Goal: Communication & Community: Answer question/provide support

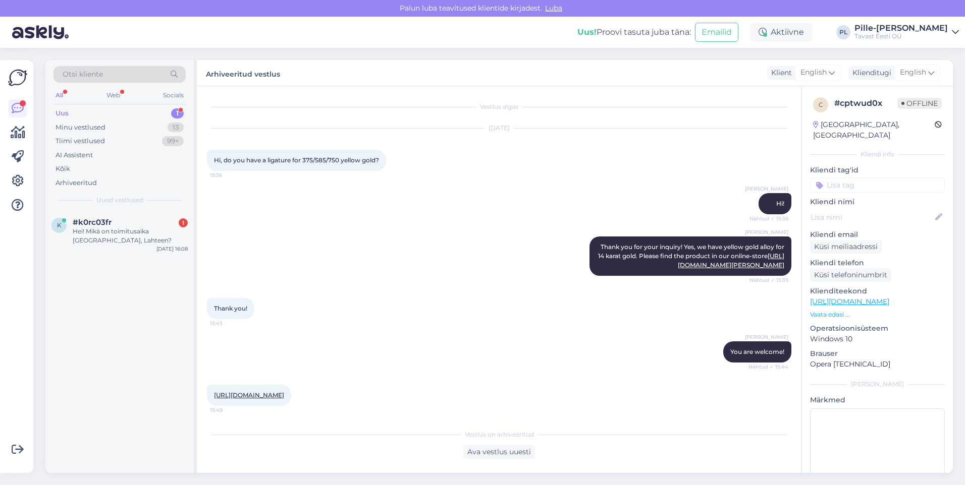
scroll to position [2216, 0]
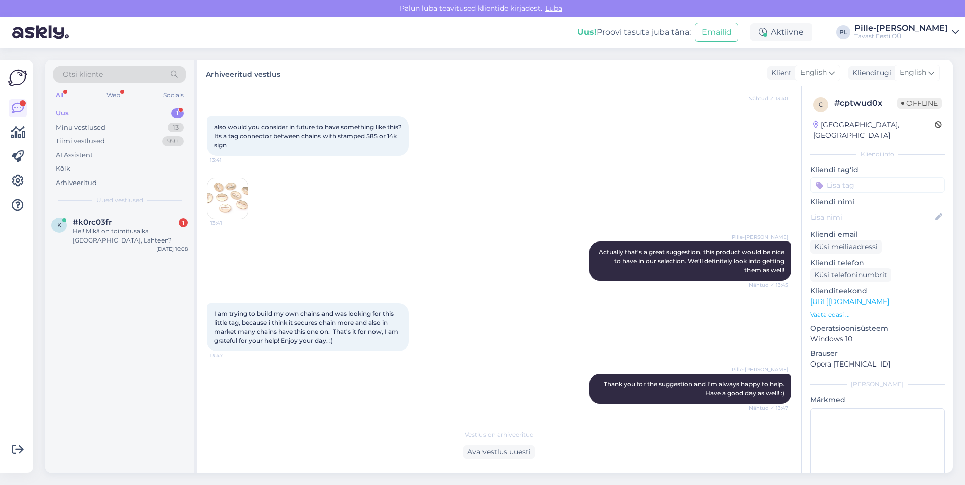
drag, startPoint x: 115, startPoint y: 252, endPoint x: 122, endPoint y: 260, distance: 10.7
click at [115, 252] on div "k #k0rc03fr 1 Hei! Mikä on toimitusaika [GEOGRAPHIC_DATA], Lahteen? [DATE] 16:08" at bounding box center [119, 233] width 148 height 45
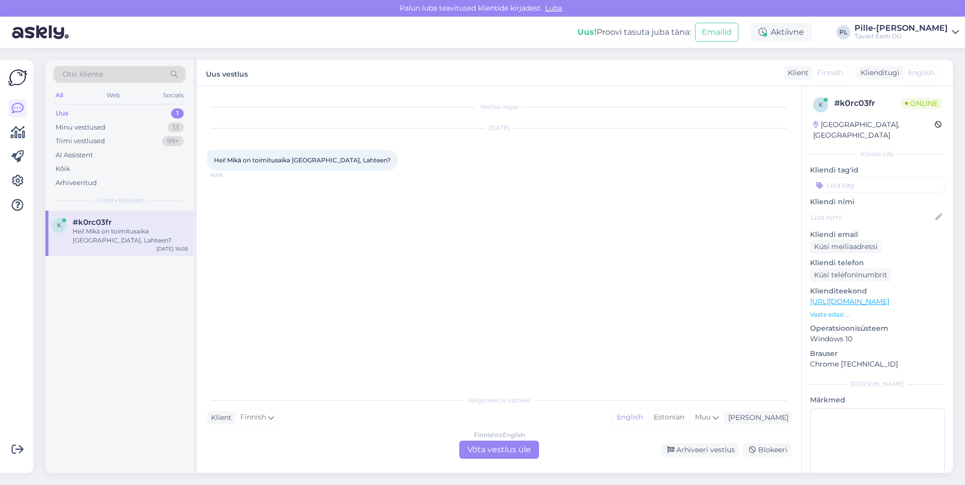
click at [508, 446] on div "Finnish to English Võta vestlus üle" at bounding box center [499, 450] width 80 height 18
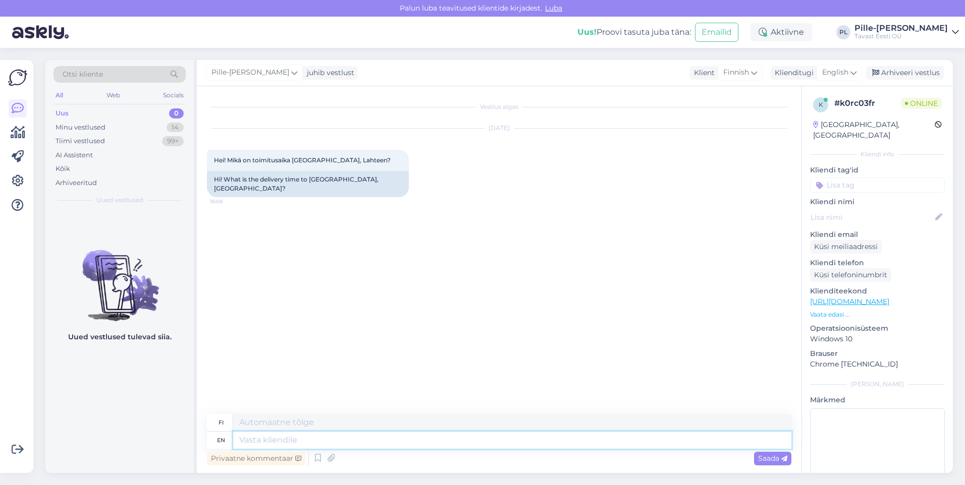
click at [443, 444] on textarea at bounding box center [512, 440] width 558 height 17
type textarea "Hello"
type textarea "Hei"
type textarea "Hello!"
type textarea "Hei!"
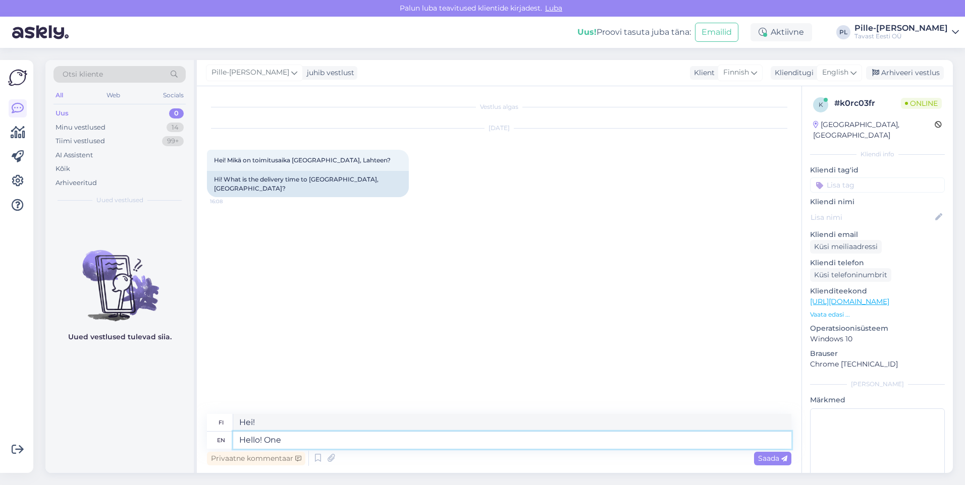
type textarea "Hello! One s"
type textarea "Hei! Yksi"
type textarea "Hello! One second"
type textarea "Hei! Yksi hetki"
type textarea "Hello! One second please"
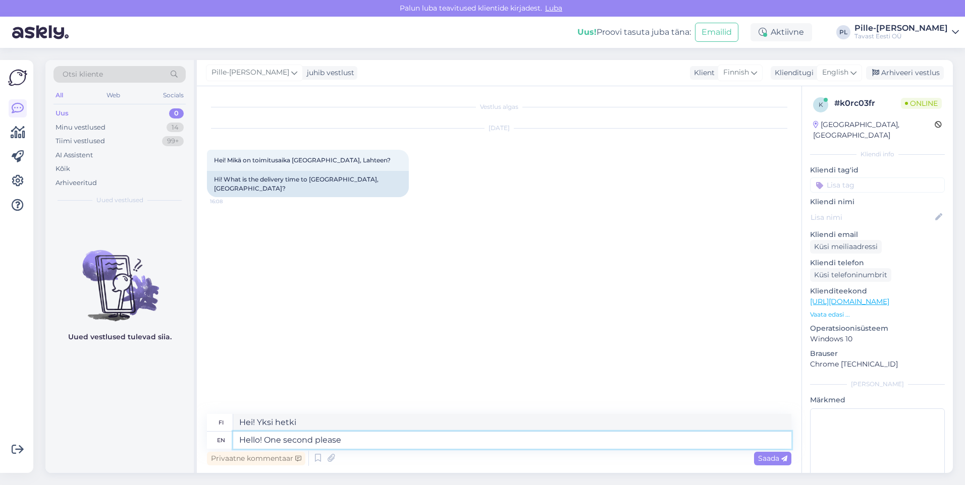
type textarea "Hei! Pieni hetki, kiitos."
type textarea "Hello! One second please"
click at [783, 460] on icon at bounding box center [784, 459] width 6 height 6
click at [305, 436] on textarea at bounding box center [512, 440] width 558 height 17
type textarea "3-5"
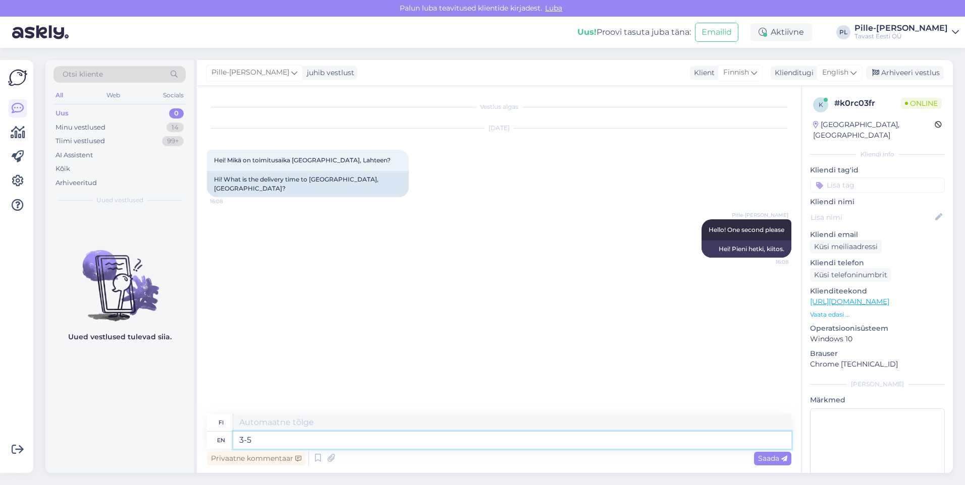
type textarea "3-5"
type textarea "3-5 days"
type textarea "3–5 päivää"
type textarea "3-5 days or so"
type textarea "3–5 päivää tai niin"
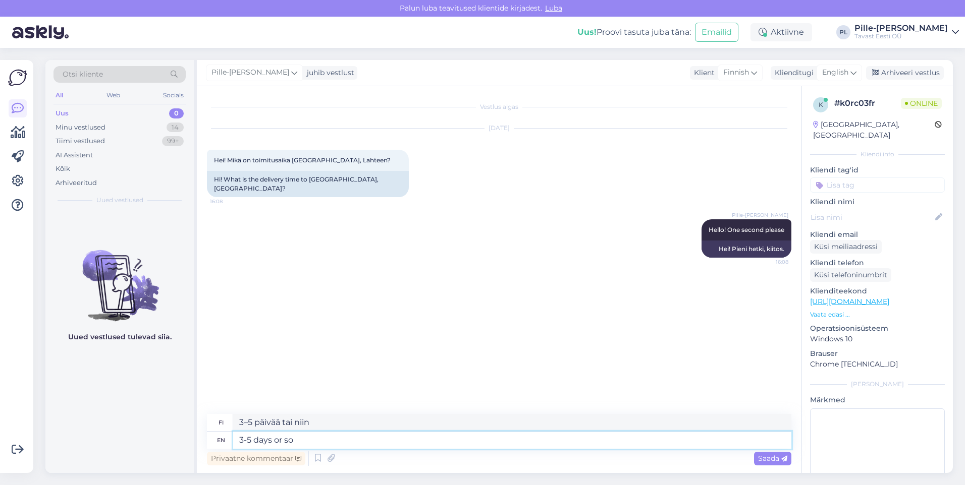
click at [239, 439] on textarea "3-5 days or so" at bounding box center [512, 440] width 558 height 17
type textarea "the expected delivery time is 3-5 days or so"
type textarea "odotettu toimitusaika on noin 3-5 päivää"
click at [494, 436] on textarea "the expected delivery time is 3-5 days or so" at bounding box center [512, 440] width 558 height 17
click at [239, 441] on textarea "the expected delivery time is 3-5 days or so" at bounding box center [512, 440] width 558 height 17
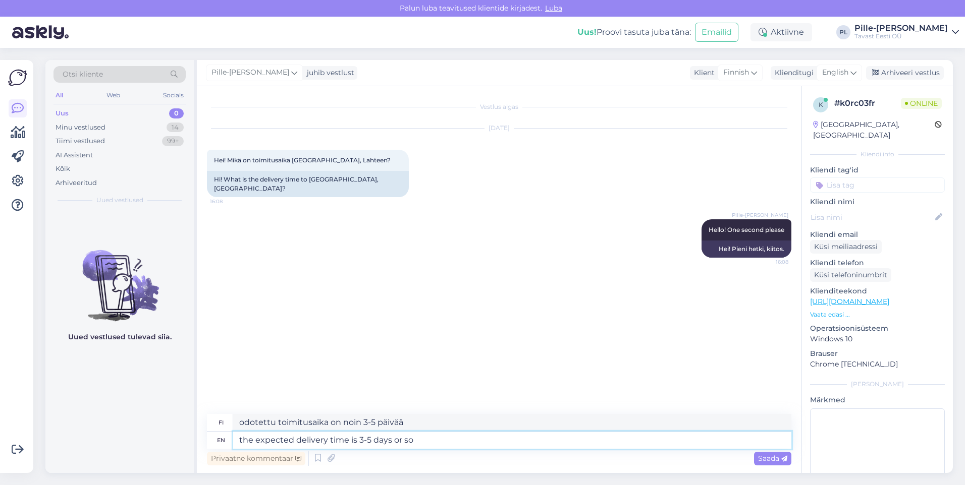
type textarea "The expected delivery time is 3-5 days or so"
click at [453, 434] on textarea "The expected delivery time is 3-5 days or so" at bounding box center [512, 440] width 558 height 17
type textarea "Arvioitu toimitusaika on noin 3-5 päivää"
type textarea "The expected delivery time is 3-5 days or so"
click at [767, 460] on span "Saada" at bounding box center [772, 458] width 29 height 9
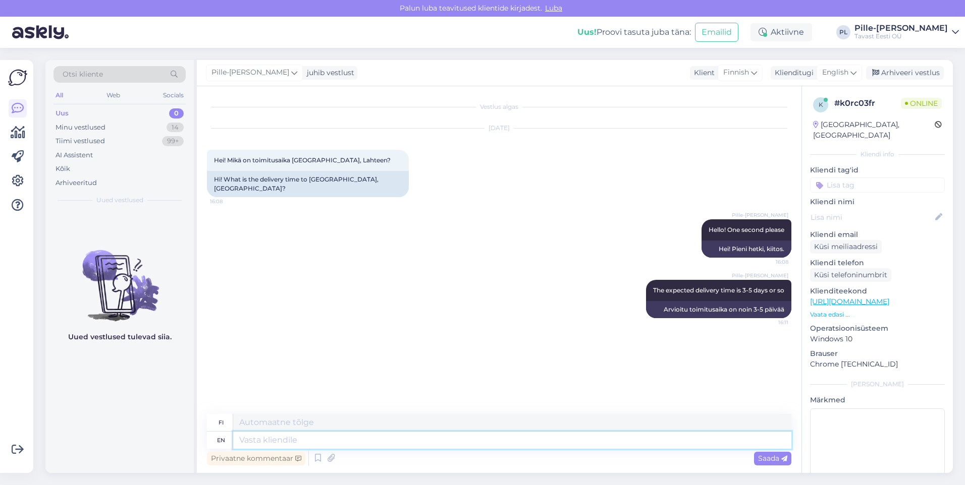
click at [577, 442] on textarea at bounding box center [512, 440] width 558 height 17
click at [64, 130] on div "Minu vestlused" at bounding box center [80, 128] width 50 height 10
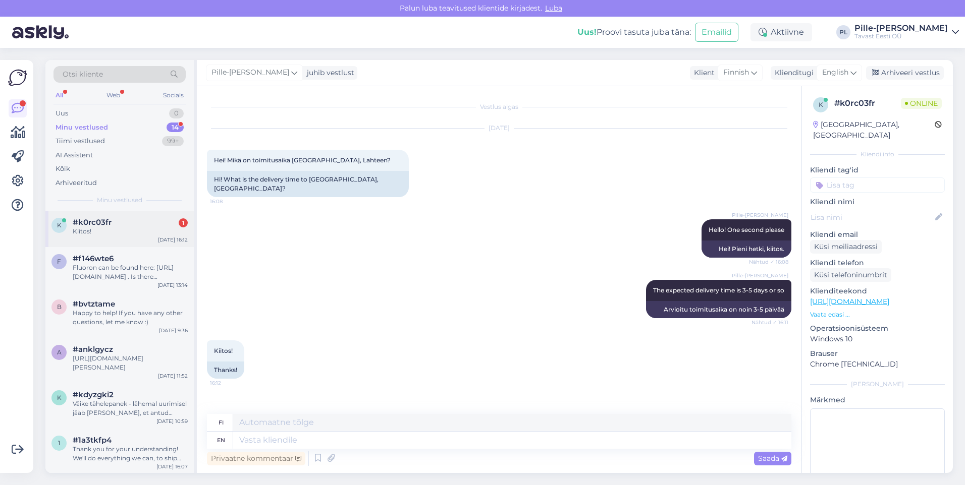
click at [121, 222] on div "#k0rc03fr 1" at bounding box center [130, 222] width 115 height 9
click at [389, 444] on textarea at bounding box center [512, 440] width 558 height 17
type textarea "No p"
type textarea "Ei"
type textarea "No problem"
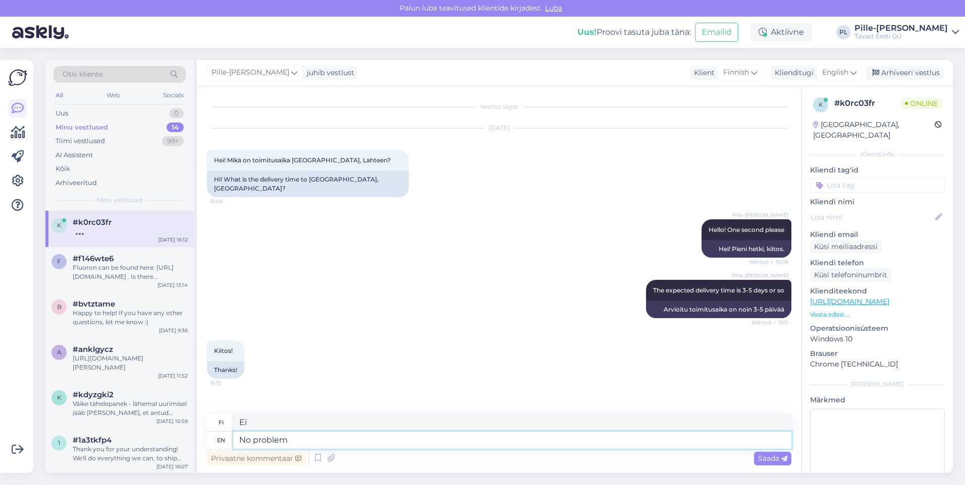
type textarea "Ei hätää"
type textarea "No problem!"
type textarea "Ei hätää!"
type textarea "No problem"
type textarea "Ei hätää"
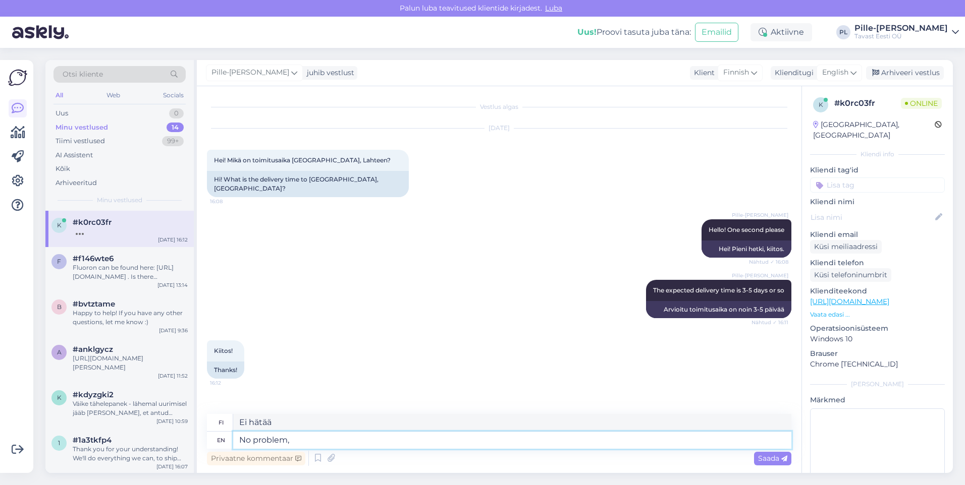
type textarea "No problem,"
type textarea "Ei hätää,"
type textarea "No problem, Happy t"
type textarea "Ei hätää, onnellinen"
type textarea "No problem, Happy ti"
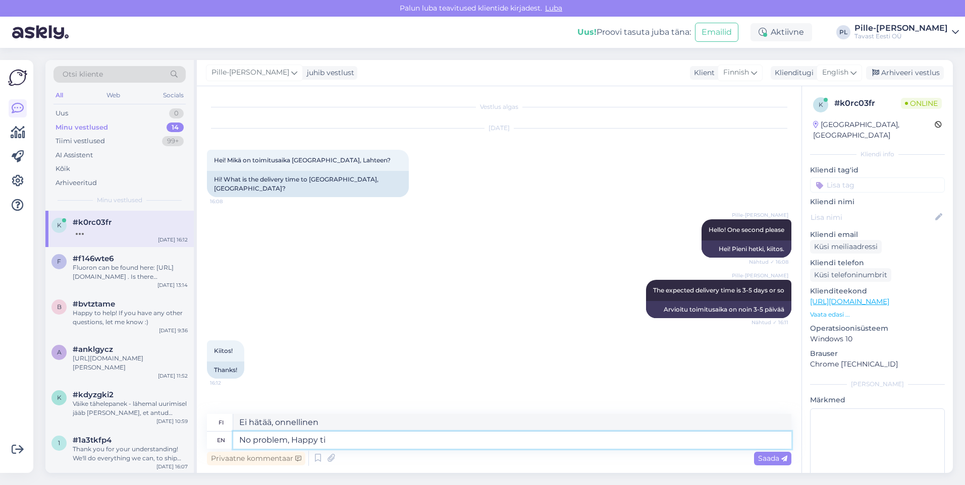
type textarea "Ei hätää, onnea matkaan"
type textarea "No problem, Happy"
type textarea "Ei hätää, onnellinen"
type textarea "No probl"
type textarea "Ei hätää,"
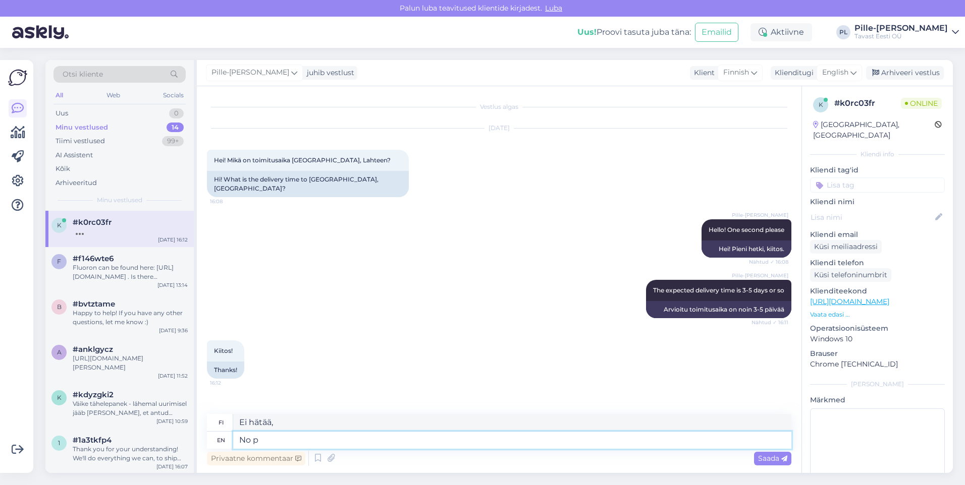
type textarea "No"
type textarea "Ei"
type textarea "N"
type textarea "Happy"
type textarea "Onnellinen"
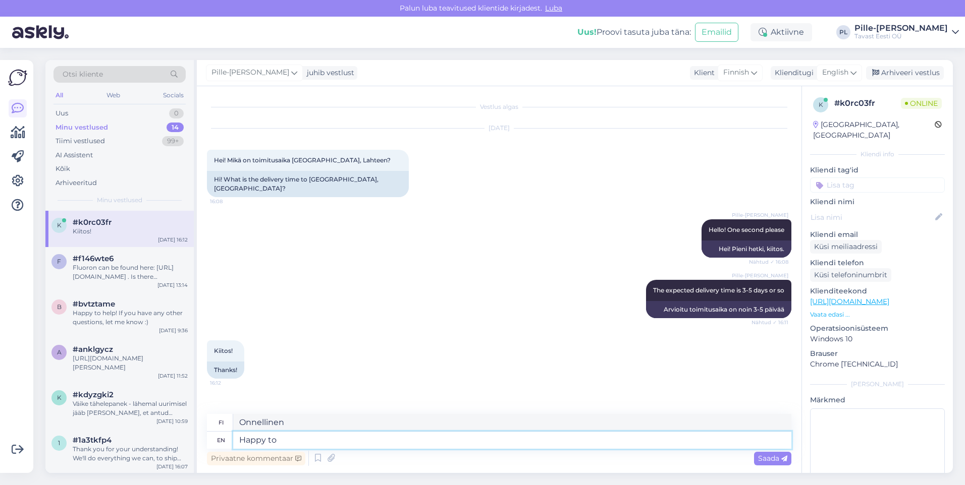
type textarea "Happy to"
type textarea "Mielelläni"
type textarea "Happy to help!"
type textarea "Autan mielelläni!"
type textarea "Happy to help! If"
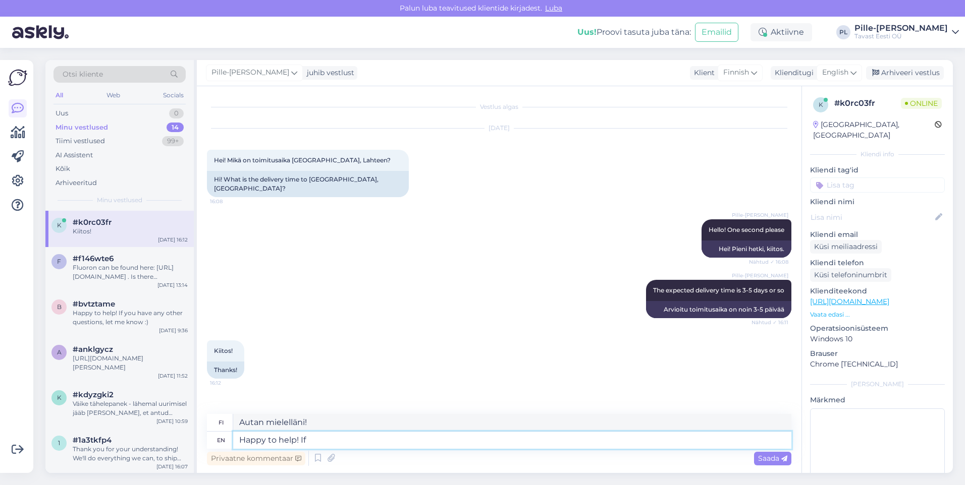
type textarea "Autan mielelläni! [PERSON_NAME]"
type textarea "Happy to help! If you"
type textarea "Autan mielelläni! [PERSON_NAME] sinä"
type textarea "Happy to help! If you have a"
type textarea "Autan mielelläni! [PERSON_NAME] on"
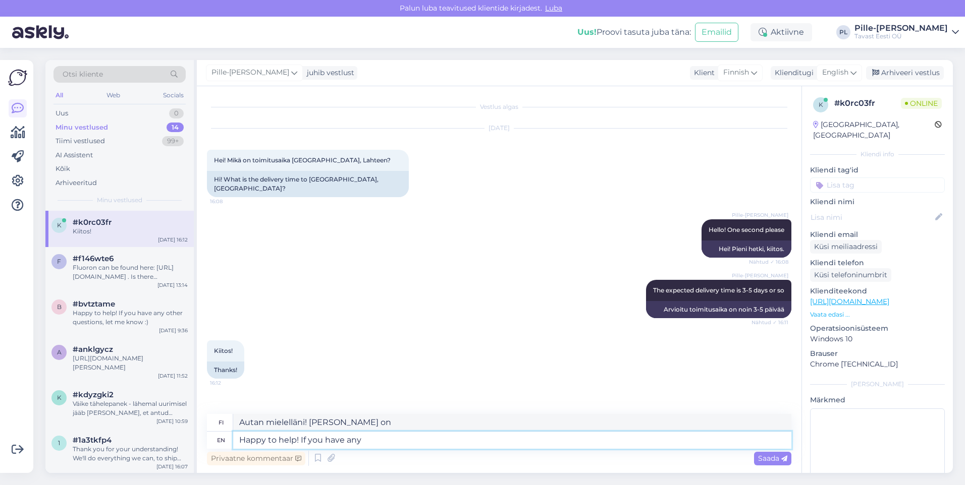
type textarea "Happy to help! If you have any"
type textarea "Autan mielelläni! [PERSON_NAME] sinulla on kysyttävää"
type textarea "Happy to help! If you have any other"
type textarea "Autan mielelläni! [PERSON_NAME] sinulla on muita kysymyksiä"
type textarea "Happy to help! If you have any other questions,"
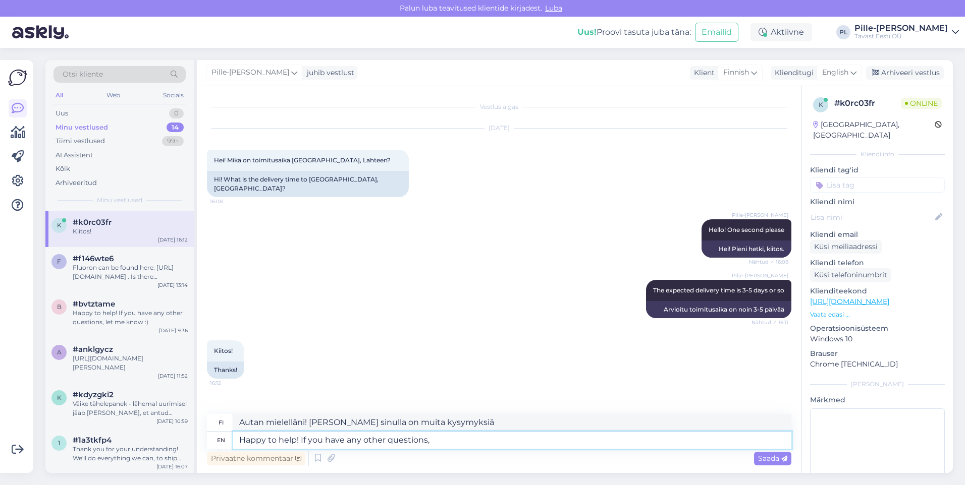
type textarea "Autan mielelläni! [PERSON_NAME] sinulla on muita kysymyksiä,"
type textarea "Happy to help! If you have any other questions, don't h"
type textarea "Autan mielelläni! [PERSON_NAME] sinulla on muita kysymyksiä, älä"
type textarea "Happy to help! If you have any other questions, don't hesitate t"
type textarea "Autan mielelläni! [PERSON_NAME] sinulla on muita kysymyksiä, älä epäröi ottaa y…"
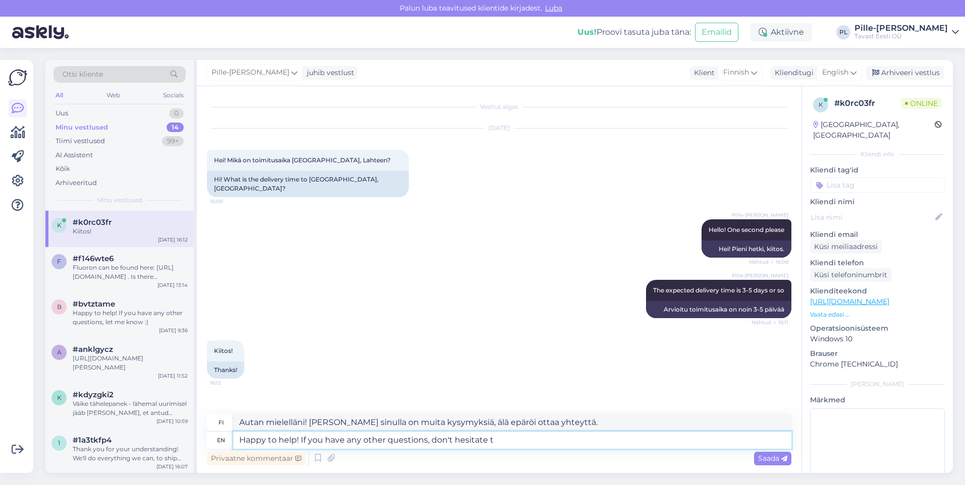
type textarea "Happy to help! If you have any other questions, don't hesitate"
type textarea "Autan mielelläni! [PERSON_NAME] sinulla on muita kysymyksiä, älä epäröi."
type textarea "Happy to help! If you have any other questions, don'"
type textarea "Autan mielelläni! [PERSON_NAME] sinulla on muita kysymyksiä, älä"
type textarea "Happy to help! If you have any other questions,"
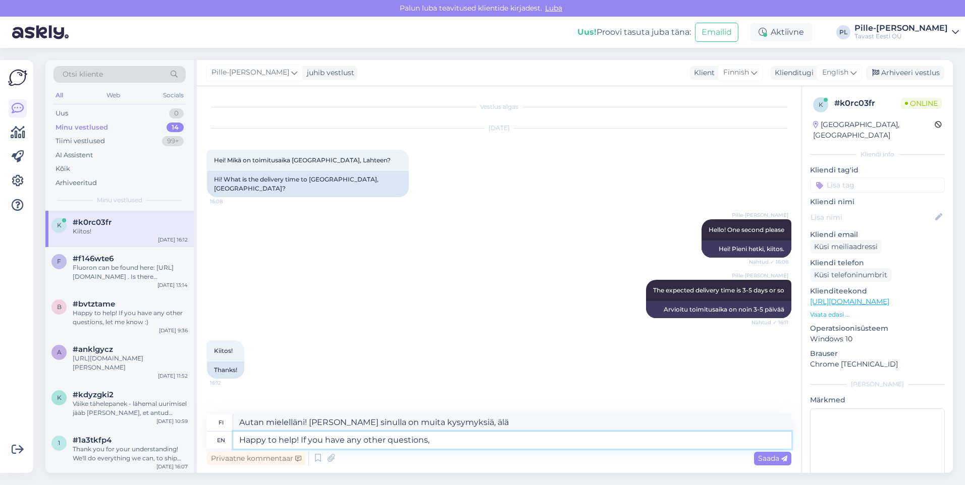
type textarea "Autan mielelläni! [PERSON_NAME] sinulla on muita kysymyksiä,"
type textarea "Happy to help! If you have any other questions,"
type textarea "Autan mielelläni! [PERSON_NAME] sinulla on muita kysymyksiä,"
type textarea "Happy to help! If you have any other questions, let m"
type textarea "Autan mielelläni! [PERSON_NAME] sinulla on muita kysymyksiä, ota yhteyttä"
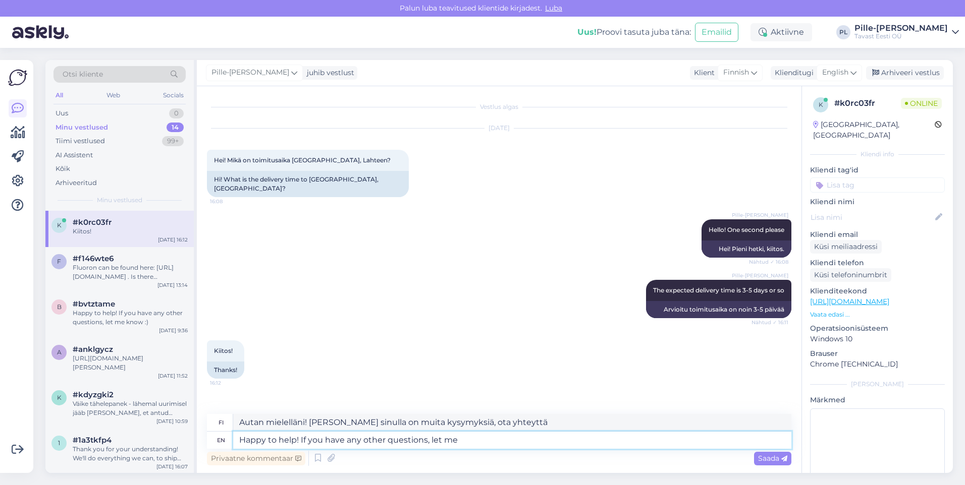
type textarea "Happy to help! If you have any other questions, let me k"
type textarea "Autan mielelläni! [PERSON_NAME] sinulla on muita kysymyksiä, kerro minulle."
type textarea "Happy to help! If you have any other questions, let me know"
type textarea "Autan mielelläni! [PERSON_NAME] sinulla on muita kysymyksiä, kerro minulle"
type textarea "Happy to help! If you have any other questions, let me know :)"
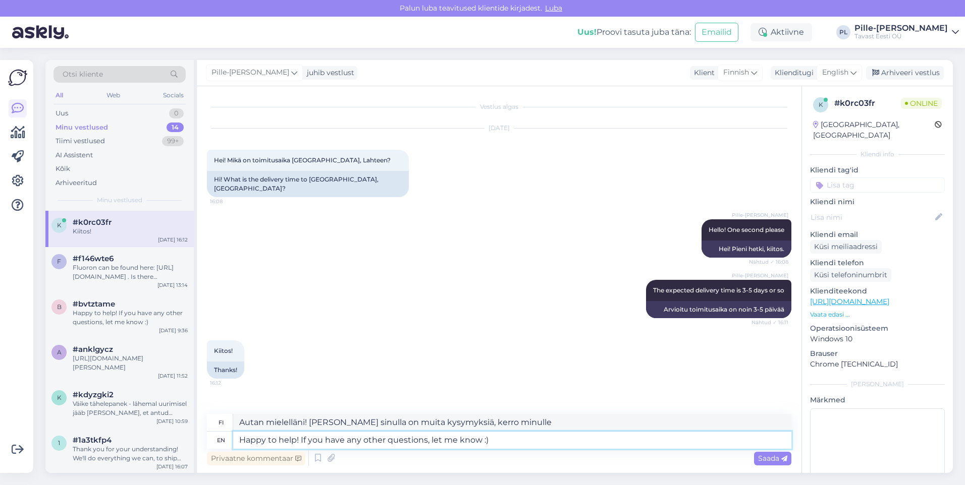
type textarea "Autan mielelläni! [PERSON_NAME] sinulla on muita kysymyksiä, kerrothan minulle …"
click at [479, 442] on textarea "Happy to help! If you have any other questions, let me know :)" at bounding box center [512, 440] width 558 height 17
type textarea "Happy to help! If you have any other questions, let me know. U :)"
type textarea "Autan mielelläni! [PERSON_NAME] sinulla on muita kysymyksiä, kerro minulle. :)"
type textarea "Happy to help! If you have any other questions, let me know. Until then, have a…"
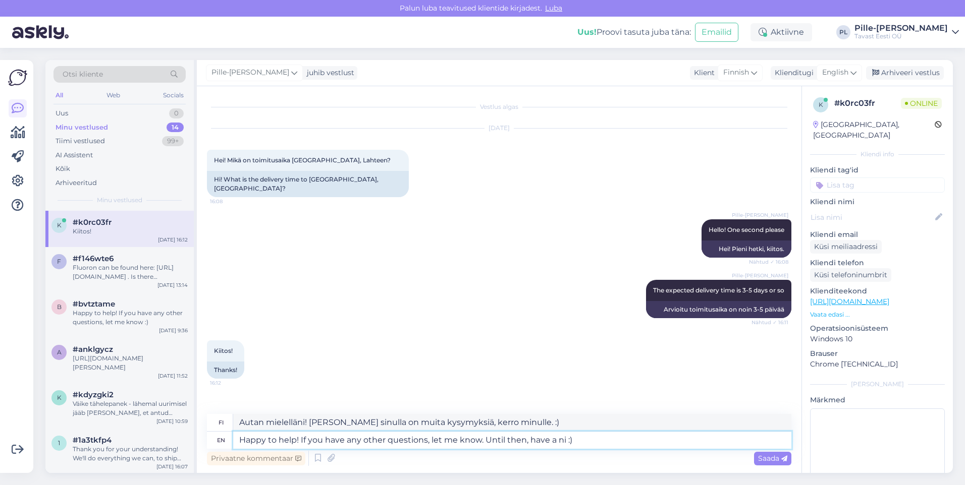
type textarea "Autan mielelläni! [PERSON_NAME] sinulla on muita kysymyksiä, kerro minulle. Sii…"
type textarea "Happy to help! If you have any other questions, let me know. Until then, have a…"
type textarea "Autan mielelläni! [PERSON_NAME] sinulla on muita kysymyksiä, kerro minulle. Sii…"
type textarea "Happy to help! If you have any other questions, let me know. Until then, have a…"
click at [763, 456] on span "Saada" at bounding box center [772, 458] width 29 height 9
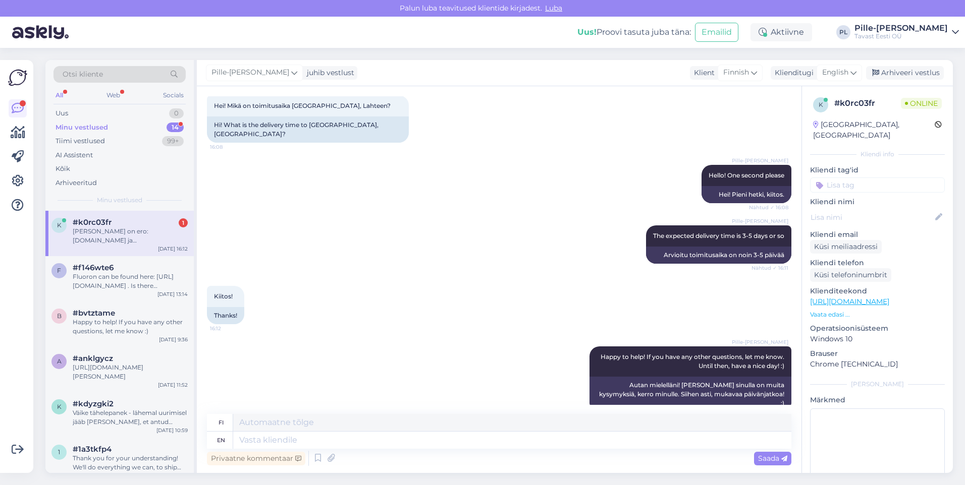
scroll to position [115, 0]
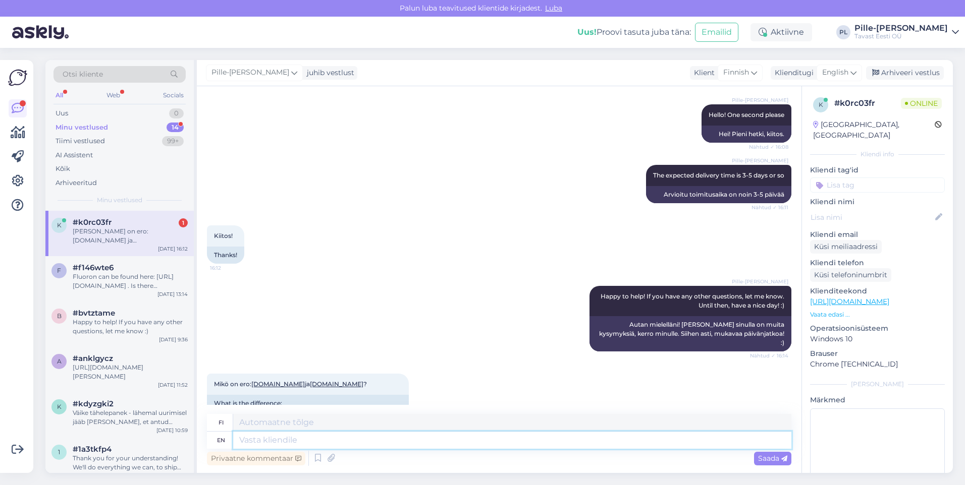
click at [384, 437] on textarea at bounding box center [512, 440] width 558 height 17
type textarea "There'"
type textarea "Siellä"
type textarea "There's"
type textarea "Siellä on"
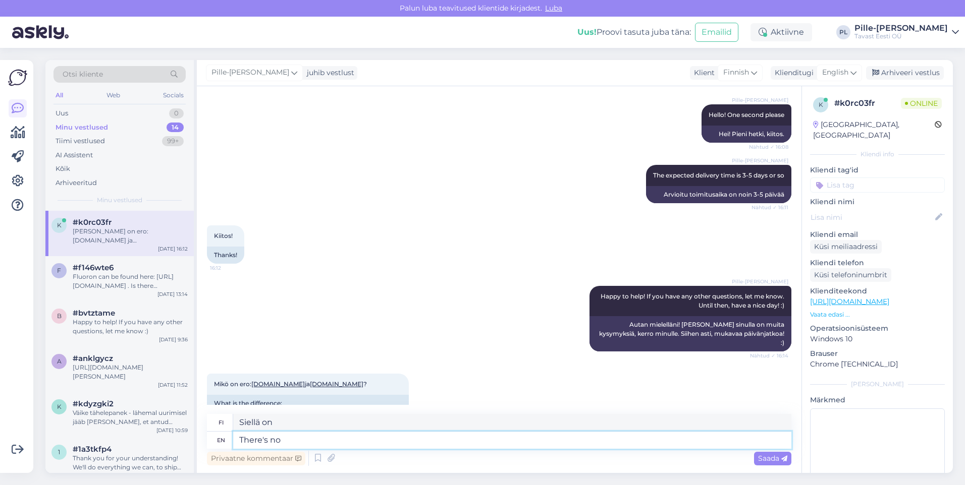
type textarea "There's no"
type textarea "Ei ole mitään"
type textarea "There's no differn"
type textarea "Ei ole eroa"
type textarea "There's no difference"
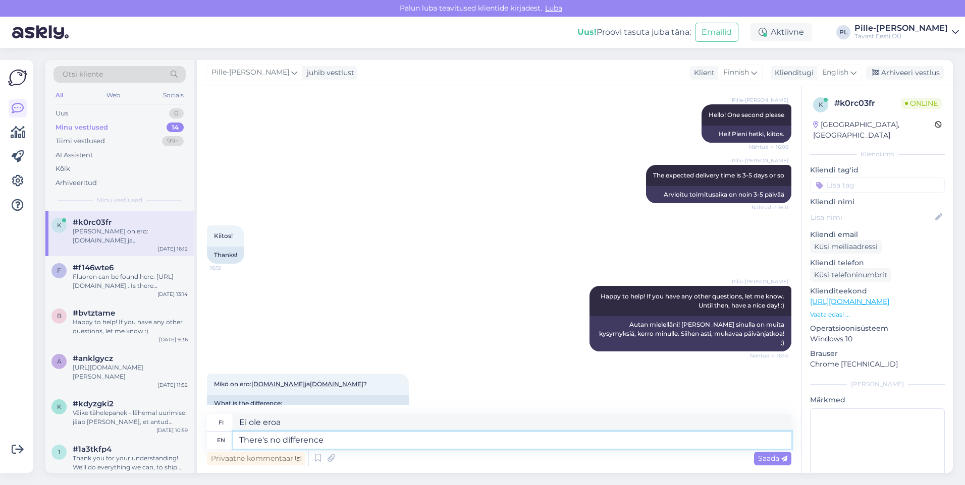
type textarea "Ei ole mitään eroa"
type textarea "There's no difference -"
type textarea "Ei [PERSON_NAME] -"
type textarea "There's no difference - the"
type textarea "Ei ole mitään eroa -"
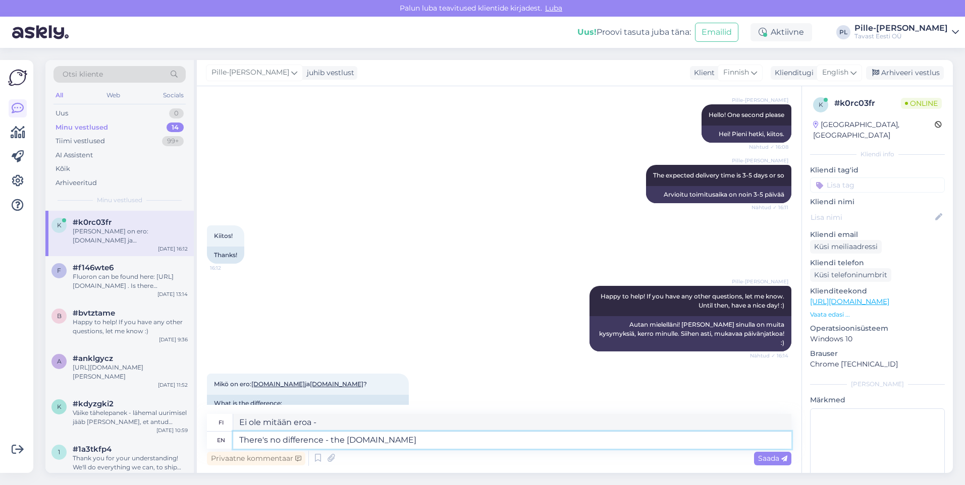
type textarea "There's no difference - the [DOMAIN_NAME]"
type textarea "Ei ole eroa - [DOMAIN_NAME]"
type textarea "There's no difference - the [DOMAIN_NAME] site is"
type textarea "Ei eroa - [DOMAIN_NAME] -sivusto"
type textarea "There's no difference - the [DOMAIN_NAME] site is"
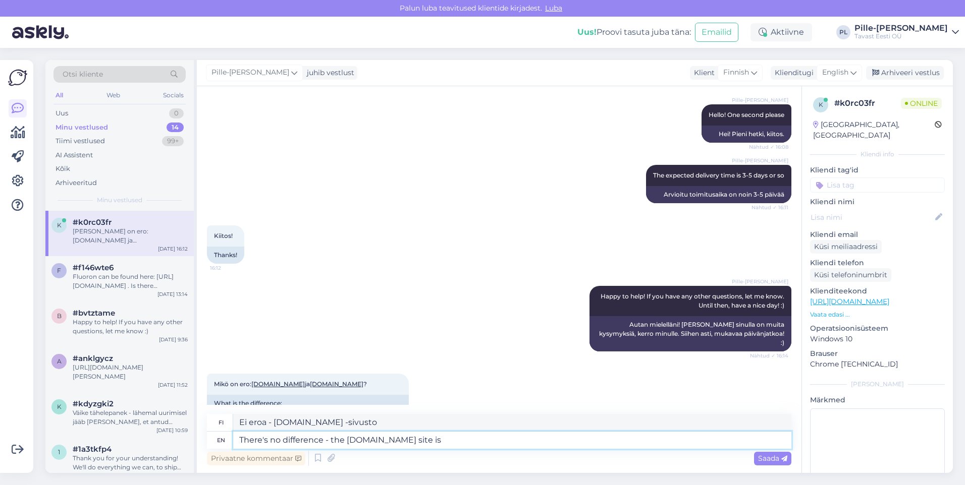
type textarea "Ei ole eroa - [DOMAIN_NAME] -sivusto on"
type textarea "There's no difference - the [DOMAIN_NAME] site is the [DEMOGRAPHIC_DATA]"
type textarea "Ei ole eroa - [DOMAIN_NAME] -sivusto on suomenkielinen"
type textarea "There's no difference - the [DOMAIN_NAME] site is the finnish translate"
type textarea "Ei ole mitään eroa - [DOMAIN_NAME] -sivusto on suomenkielinen käännös."
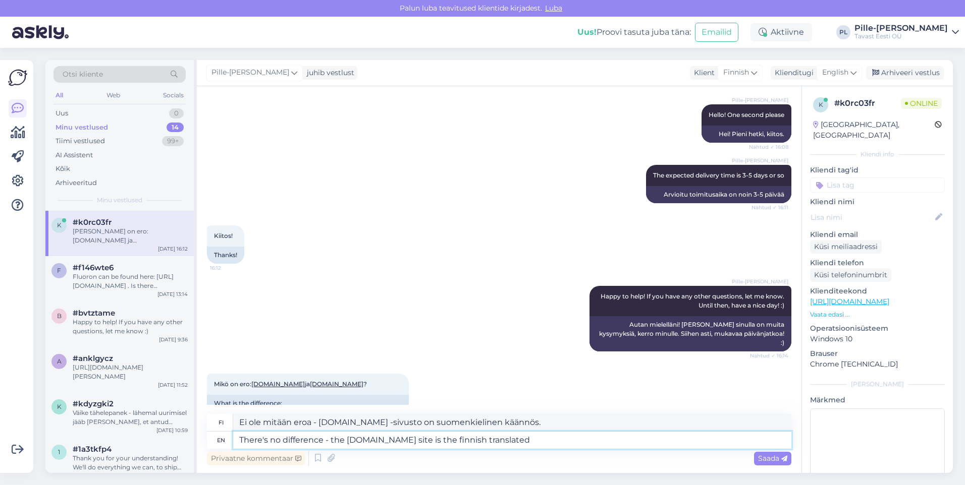
type textarea "There's no difference - the [DOMAIN_NAME] site is the finnish translated"
type textarea "Ei ole eroa - [DOMAIN_NAME] -sivusto on suomenkielinen."
type textarea "There's no difference - the [DOMAIN_NAME] site is the [DEMOGRAPHIC_DATA]"
type textarea "Ei ole eroa - [DOMAIN_NAME] -sivusto on suomenkielinen"
type textarea "There's no difference - the [DOMAIN_NAME] site is the finnish version a"
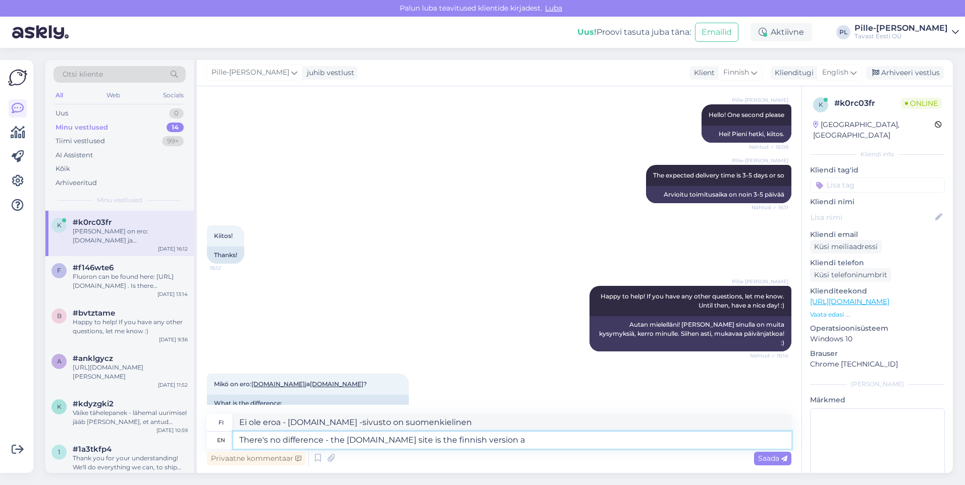
type textarea "Ei ole eroa - [DOMAIN_NAME] -sivusto on suomenkielinen versio"
type textarea "There's no difference - the [DOMAIN_NAME] site is the finnish version and"
type textarea "Ei ole eroa - [DOMAIN_NAME] -sivusto on suomenkielinen versio ja"
type textarea "There's no difference - the [DOMAIN_NAME] site is the finnish version and [DOMA…"
type textarea "Ei ole eroa - [DOMAIN_NAME] -sivusto on suomenkielinen versio ja [DOMAIN_NAME]"
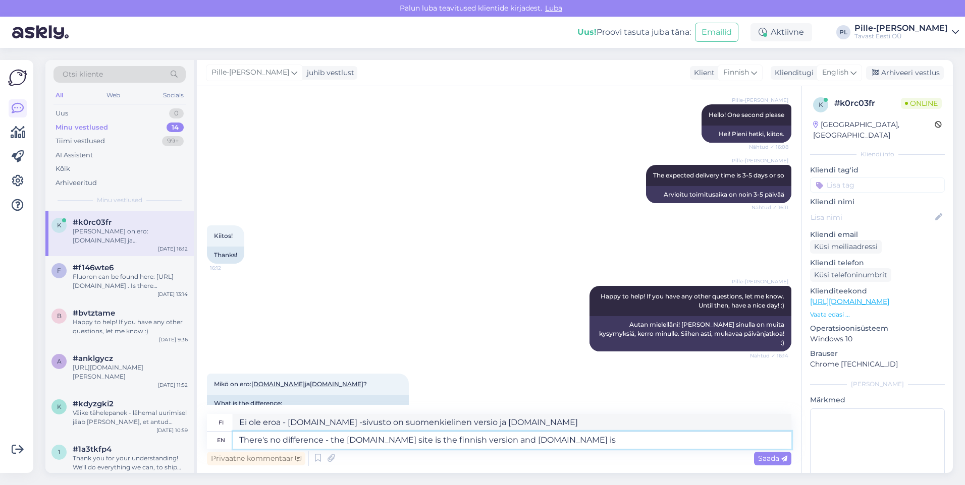
type textarea "There's no difference - the [DOMAIN_NAME] site is the finnish version and [DOMA…"
type textarea "Ei ole mitään eroa - [DOMAIN_NAME] -sivusto on suomenkielinen versio ja [DOMAIN…"
type textarea "There's no difference - the [DOMAIN_NAME] site is the finnish version and [DOMA…"
type textarea "Ei ole mitään eroa - [DOMAIN_NAME] -sivusto on suomenkielinen versio ja [DOMAIN…"
type textarea "There's no difference - the [DOMAIN_NAME] site is the finnish version and [DOMA…"
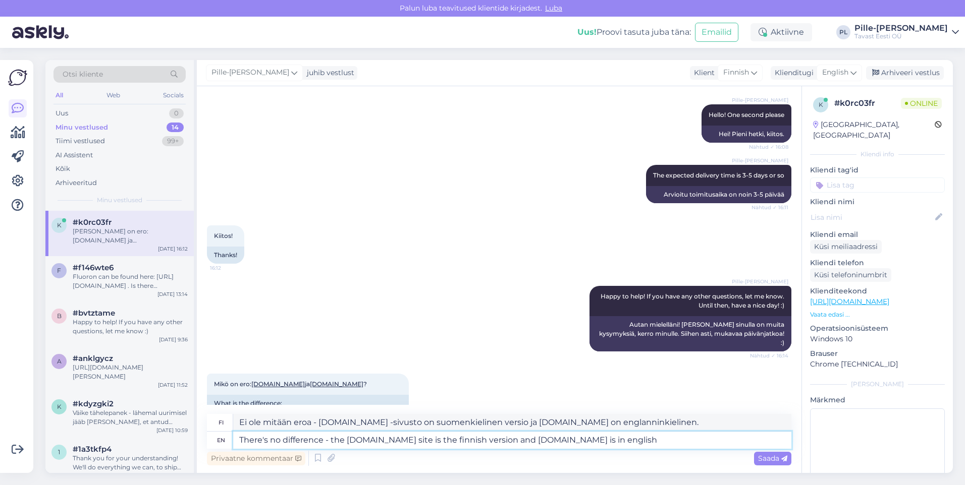
type textarea "Ei ole eroa - [DOMAIN_NAME] -sivusto on suomenkielinen ja [DOMAIN_NAME] englann…"
type textarea "There's no difference - the [DOMAIN_NAME] site is the finnish version and [DOMA…"
type textarea "Ei ole mitään eroa - [DOMAIN_NAME] -sivusto on suomenkielinen ja [DOMAIN_NAME] …"
type textarea "There's no difference - the [DOMAIN_NAME] site is the finnish version and [DOMA…"
click at [773, 458] on span "Saada" at bounding box center [772, 458] width 29 height 9
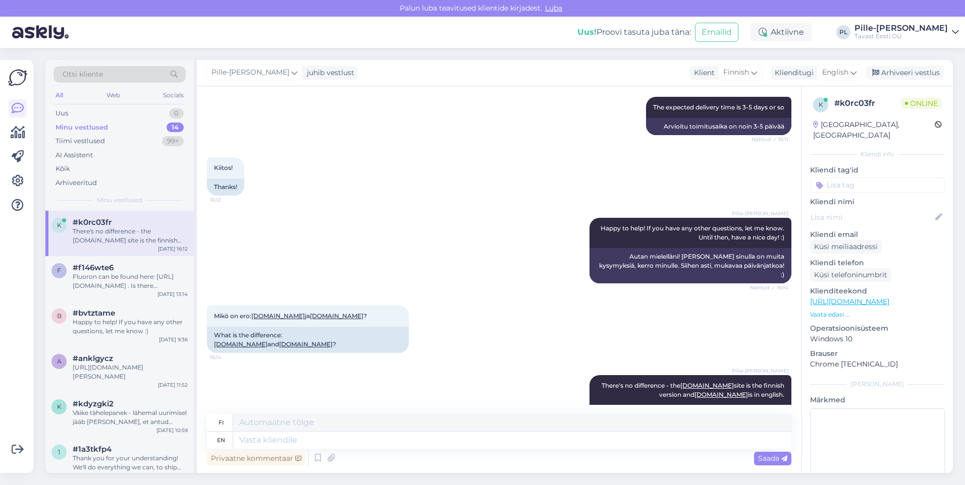
scroll to position [194, 0]
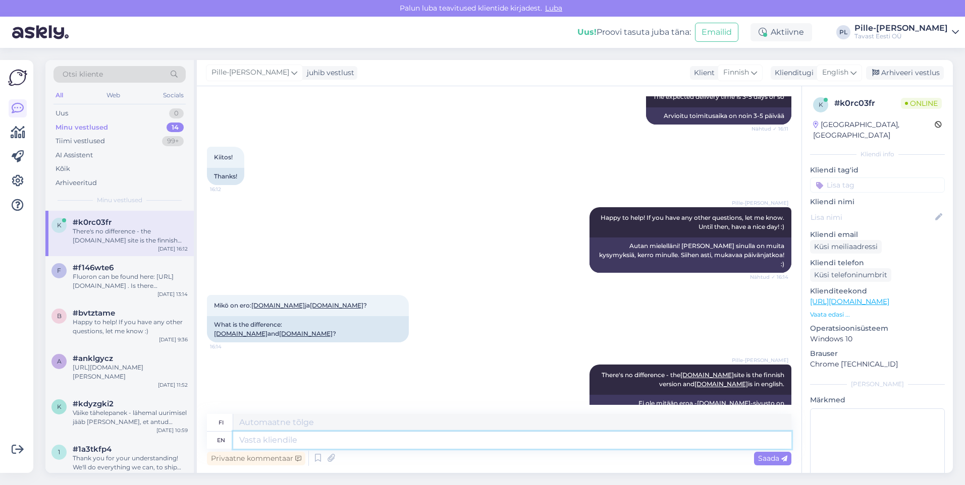
click at [444, 436] on textarea at bounding box center [512, 440] width 558 height 17
type textarea "But t"
type textarea "Mutta"
type textarea "B"
type textarea "The"
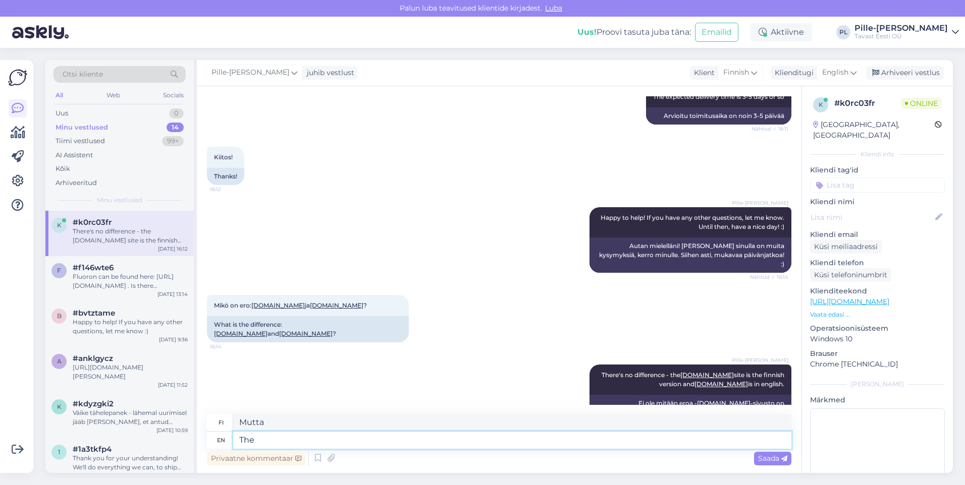
type textarea "The"
type textarea "The prices"
type textarea "Hinnat"
type textarea "The prices and"
type textarea "[PERSON_NAME]"
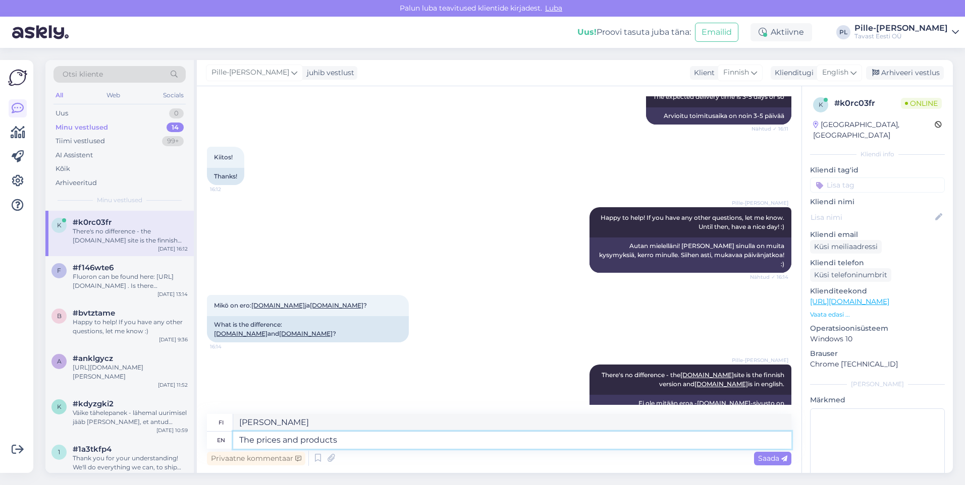
type textarea "The prices and products"
type textarea "[PERSON_NAME] tuotteet"
type textarea "The prices and products are"
type textarea "[PERSON_NAME] tuotteet ovat"
type textarea "The prices and products are the same."
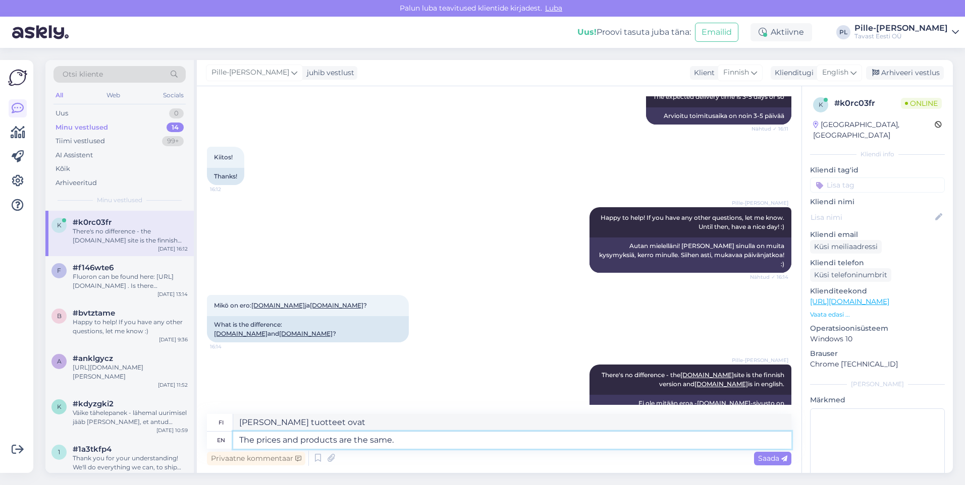
type textarea "[PERSON_NAME] tuotteet ovat samat."
click at [394, 438] on textarea "The prices and products are the same." at bounding box center [512, 440] width 558 height 17
click at [266, 446] on textarea "The prices and products are the same." at bounding box center [512, 440] width 558 height 17
click at [255, 437] on textarea "The prices and products are the same." at bounding box center [512, 440] width 558 height 17
click at [256, 441] on textarea "The prices and products are the same." at bounding box center [512, 440] width 558 height 17
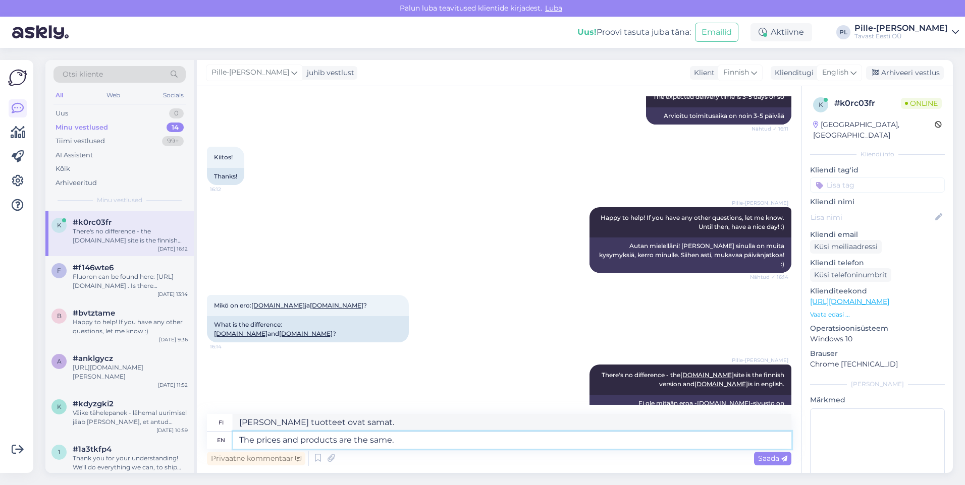
click at [412, 440] on textarea "The prices and products are the same." at bounding box center [512, 440] width 558 height 17
drag, startPoint x: 409, startPoint y: 441, endPoint x: 229, endPoint y: 453, distance: 180.5
click at [229, 453] on div "fi [PERSON_NAME] tuotteet ovat samat. en The prices and products are the same. …" at bounding box center [499, 441] width 584 height 54
click at [413, 373] on div "Pille-Riin Lilleorg There's no difference - the [DOMAIN_NAME] site is the finni…" at bounding box center [499, 393] width 584 height 79
